Goal: Find specific fact: Find specific fact

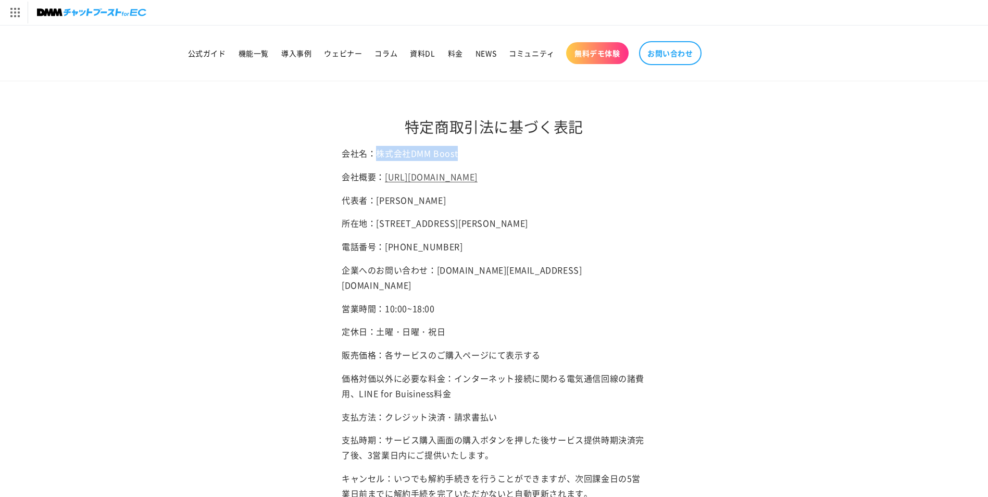
drag, startPoint x: 379, startPoint y: 154, endPoint x: 456, endPoint y: 159, distance: 77.3
click at [456, 159] on p "会社名：株式会社DMM Boost" at bounding box center [494, 153] width 305 height 15
click at [729, 227] on main "特定商取引法に基づく表記 会社名：株式会社DMM Boost 会社概要： https://hassyadai.notion.site/hassyadai/DM…" at bounding box center [494, 350] width 988 height 538
drag, startPoint x: 466, startPoint y: 198, endPoint x: 466, endPoint y: 208, distance: 9.4
click at [466, 208] on p "代表者：横関秀樹" at bounding box center [494, 200] width 305 height 15
